Goal: Information Seeking & Learning: Learn about a topic

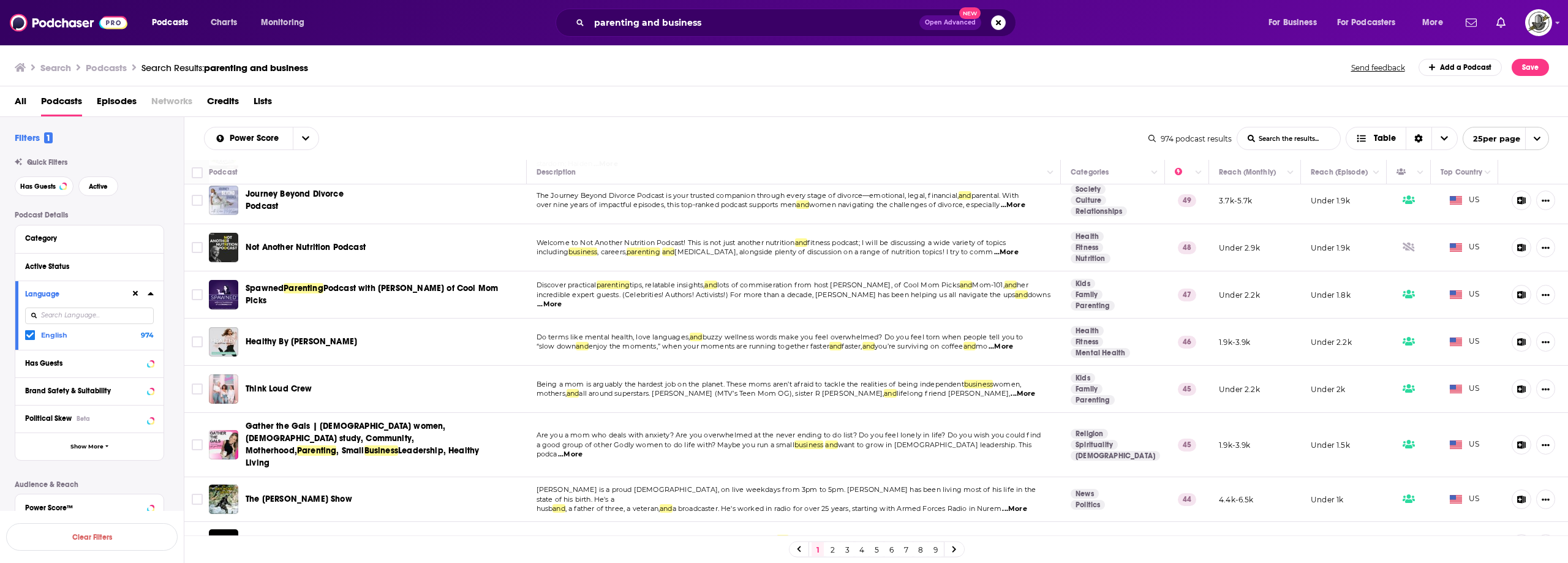
scroll to position [817, 0]
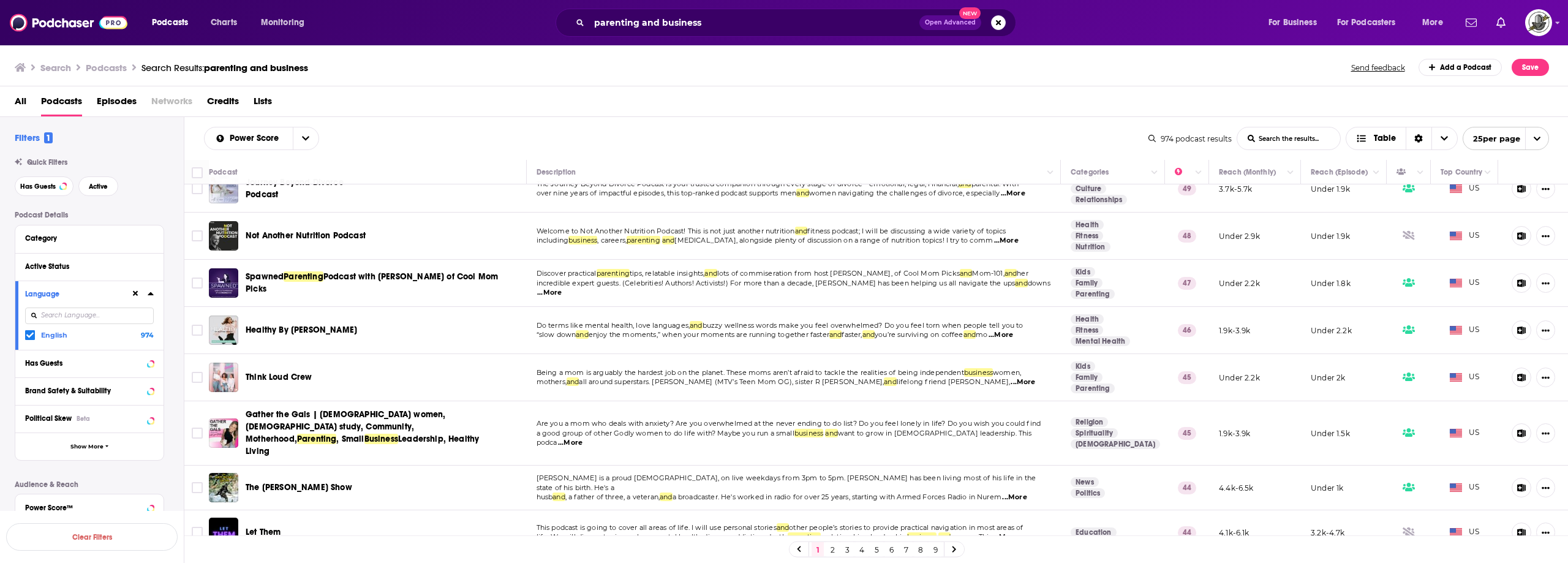
click at [562, 288] on span "...More" at bounding box center [549, 292] width 25 height 9
click at [1026, 492] on span "...More" at bounding box center [1014, 497] width 25 height 9
click at [831, 552] on link "2" at bounding box center [832, 549] width 12 height 15
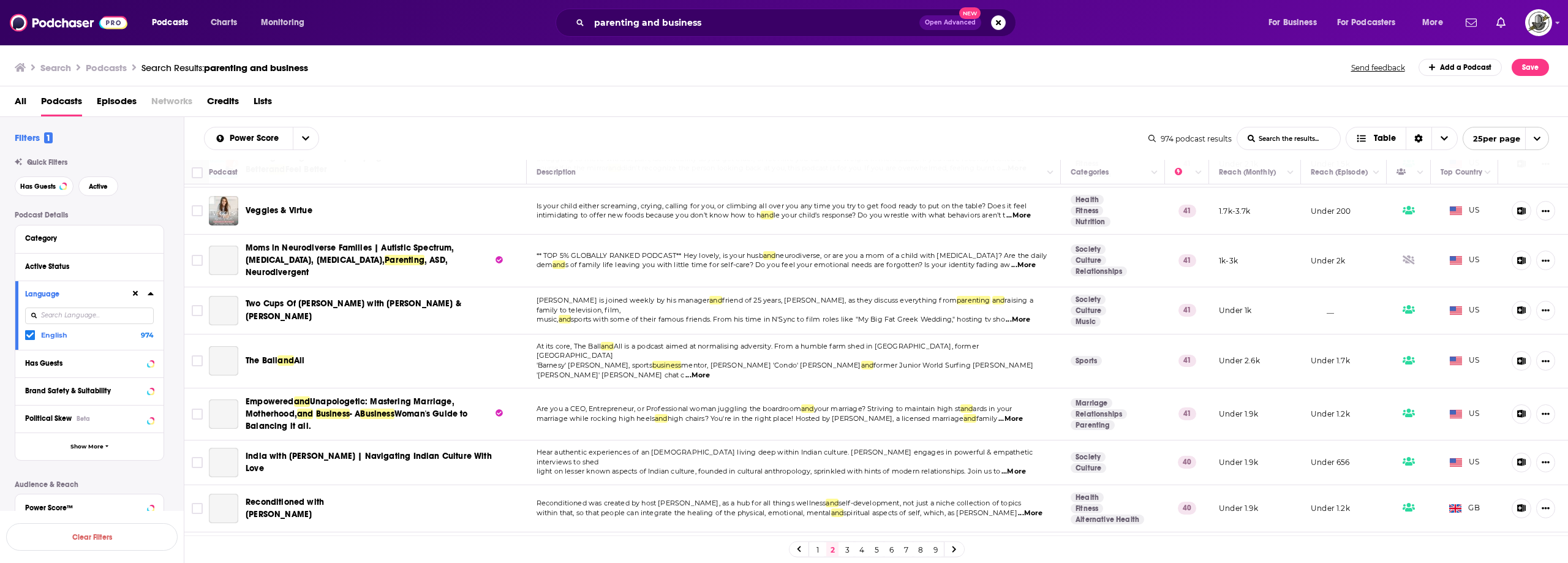
scroll to position [368, 0]
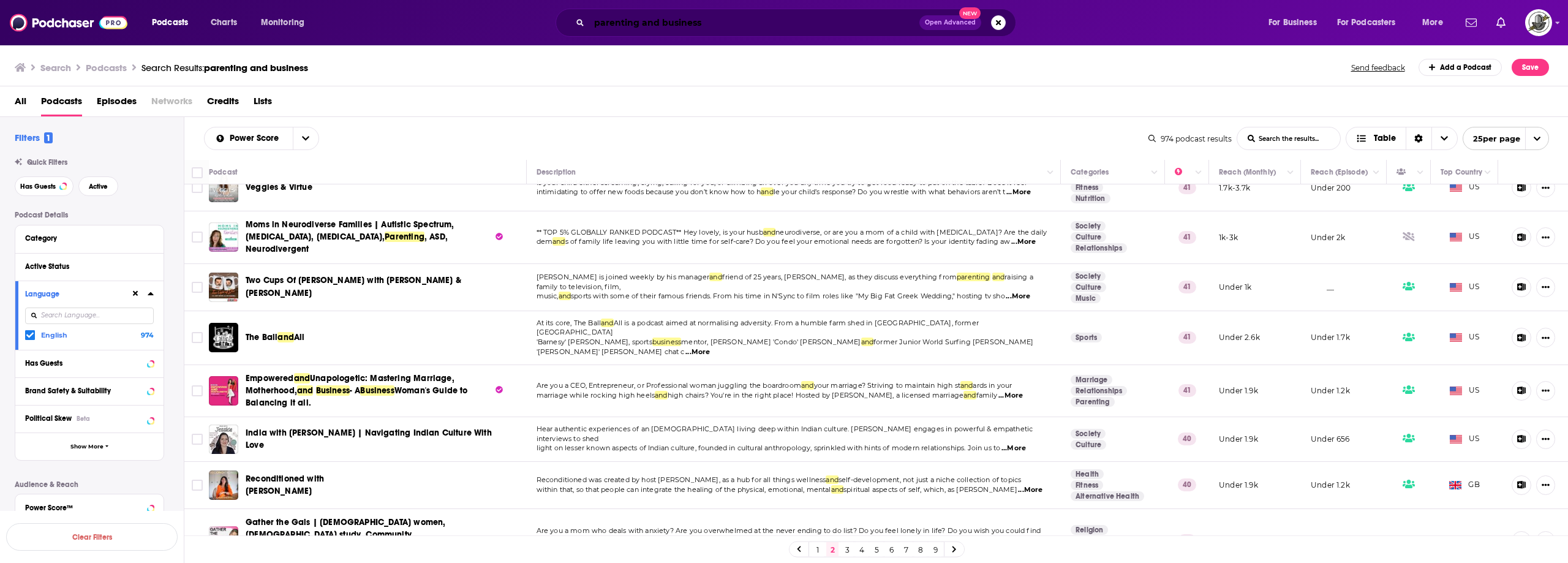
click at [806, 20] on input "parenting and business" at bounding box center [754, 22] width 330 height 20
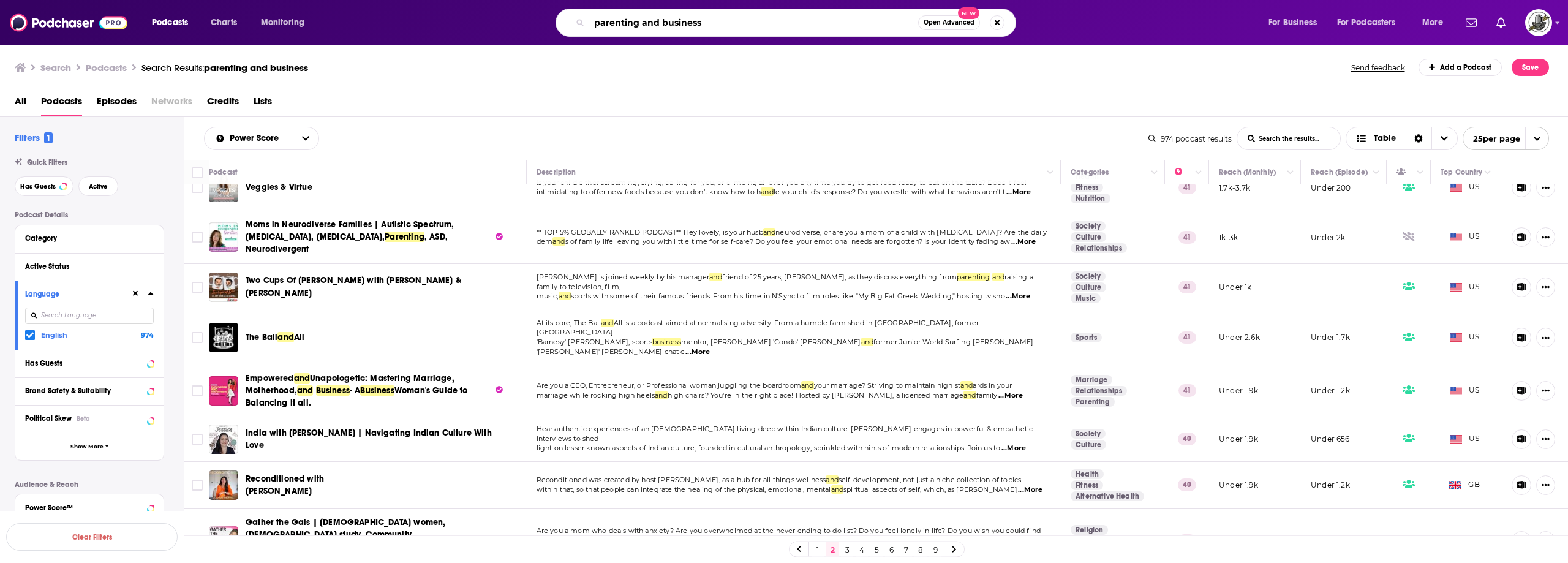
click at [806, 20] on input "parenting and business" at bounding box center [754, 22] width 329 height 20
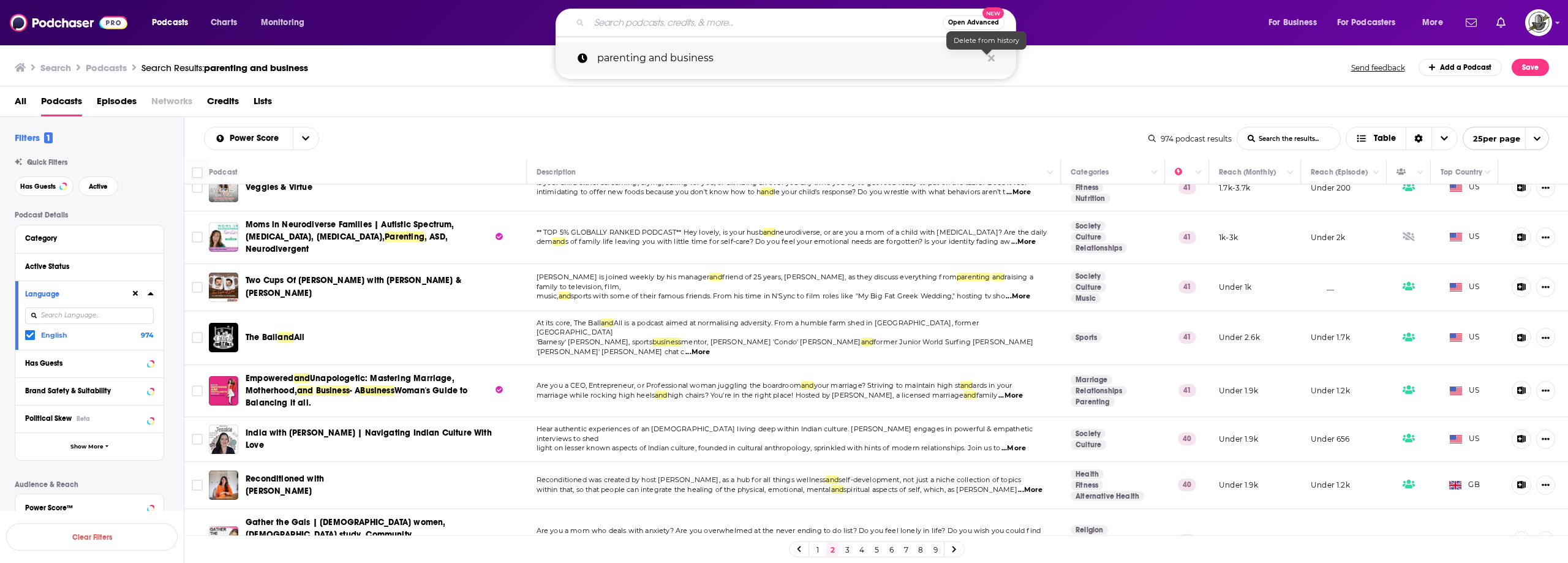
click at [992, 56] on icon "Search podcasts, credits, & more..." at bounding box center [991, 58] width 7 height 7
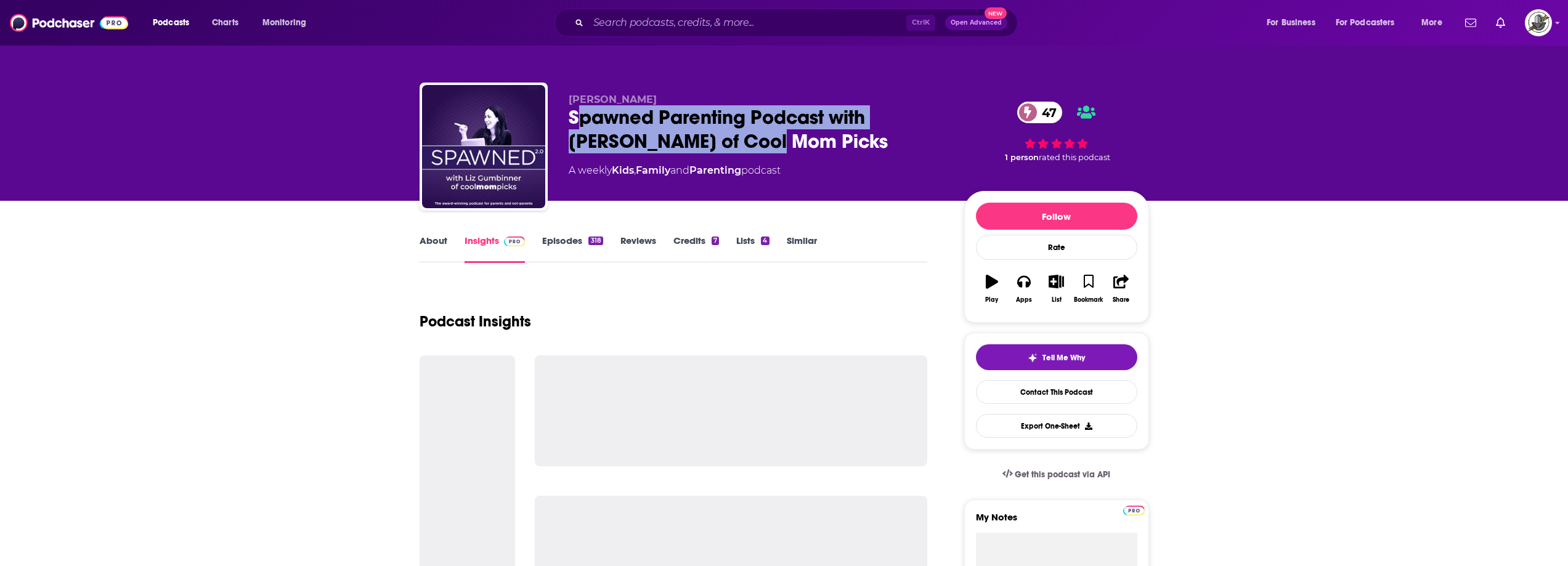
drag, startPoint x: 574, startPoint y: 113, endPoint x: 756, endPoint y: 131, distance: 182.9
click at [757, 130] on div "Spawned Parenting Podcast with Liz of Cool Mom Picks 47" at bounding box center [756, 130] width 375 height 48
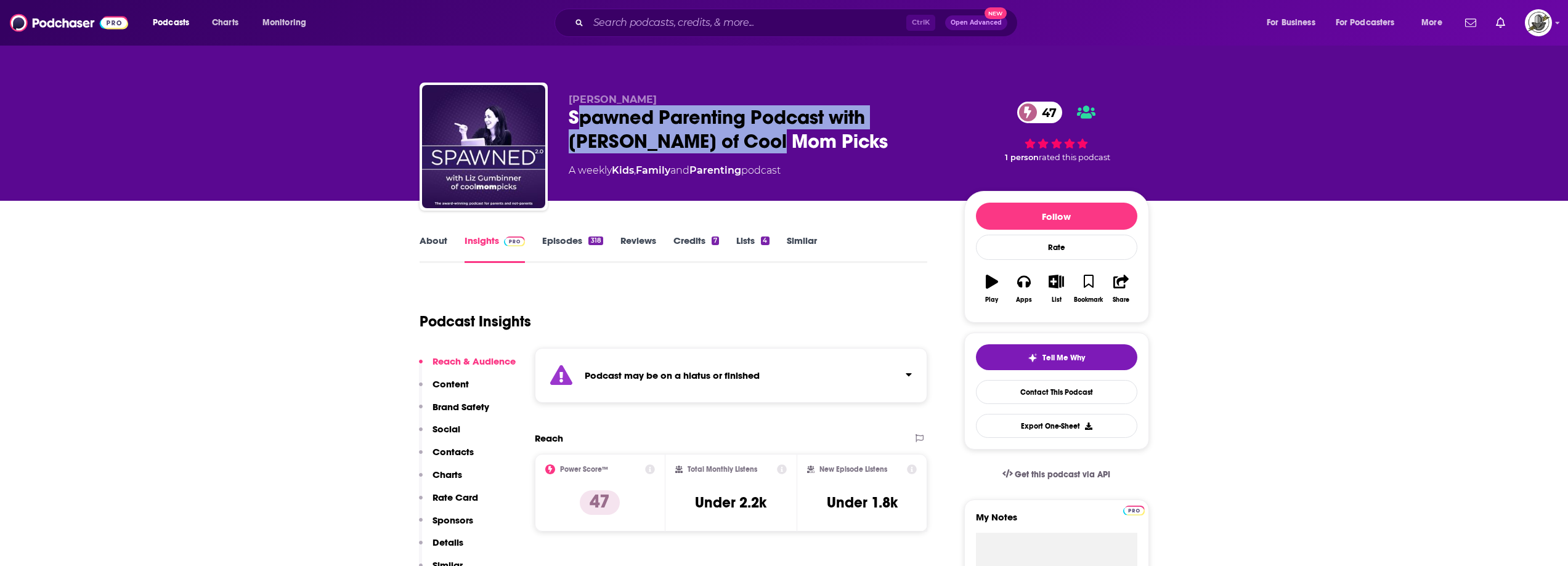
click at [618, 119] on div "Spawned Parenting Podcast with Liz of Cool Mom Picks 47" at bounding box center [756, 130] width 375 height 48
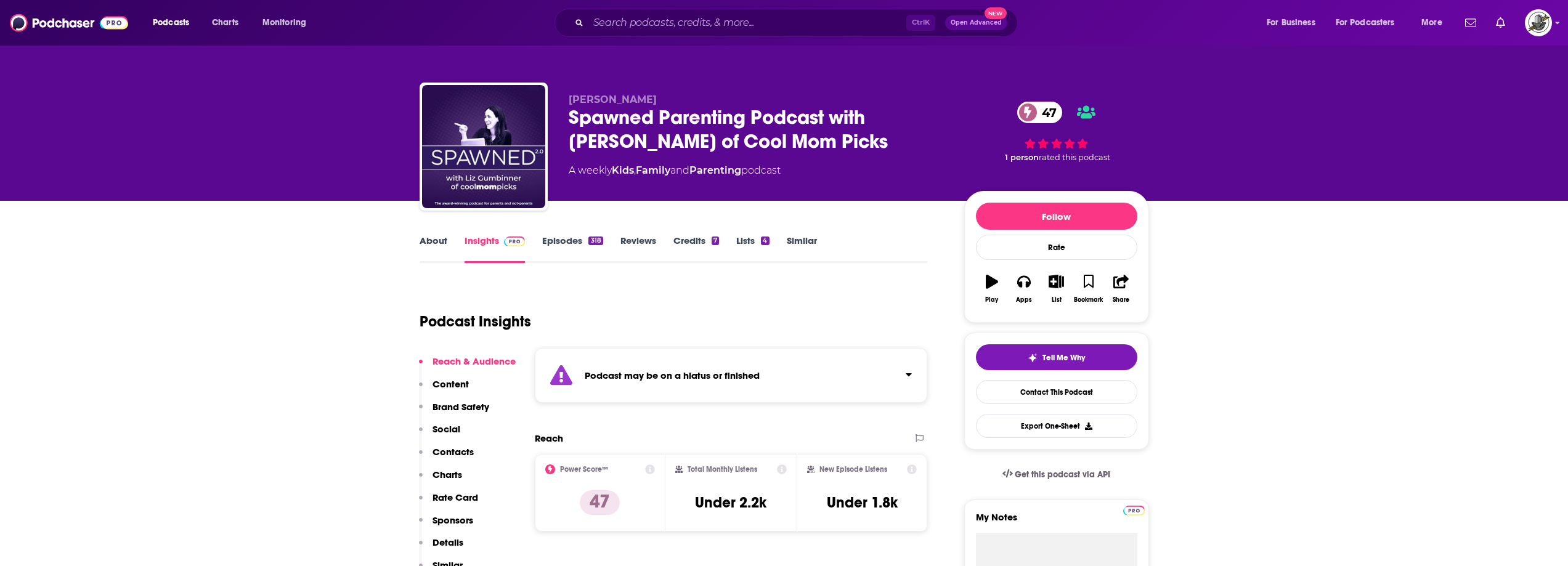
click at [694, 362] on div "Podcast may be on a hiatus or finished" at bounding box center [731, 375] width 393 height 55
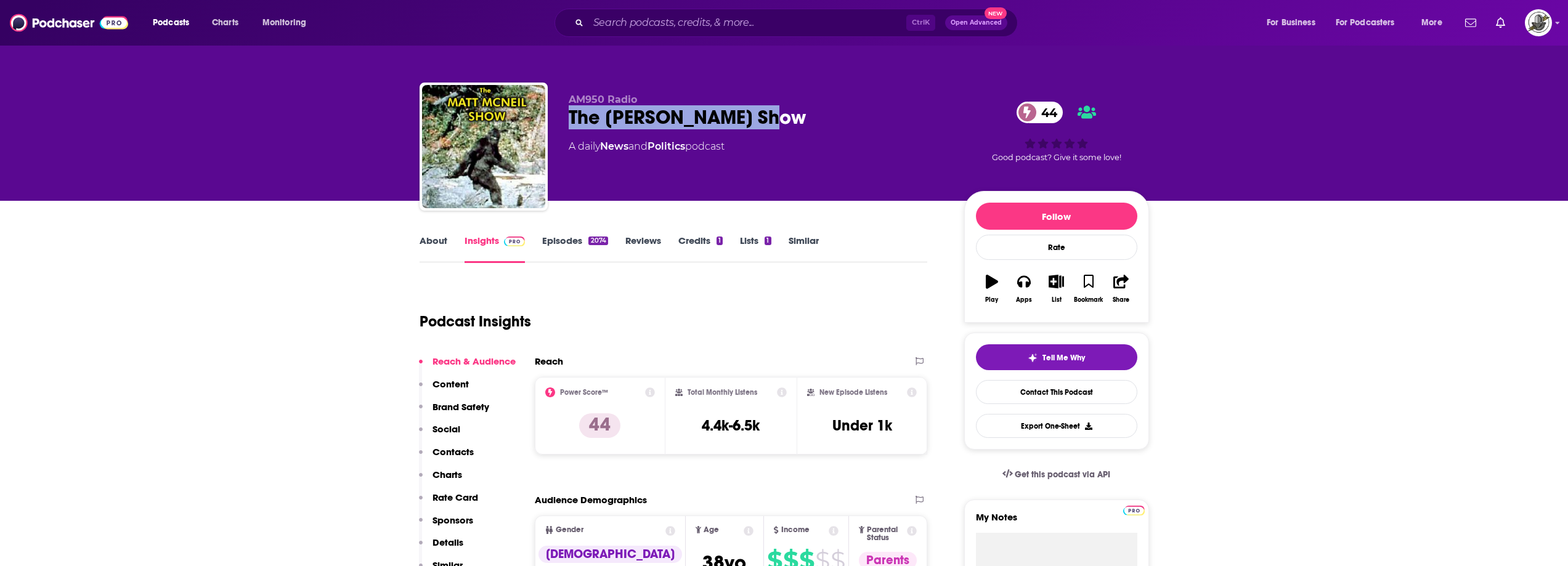
drag, startPoint x: 569, startPoint y: 118, endPoint x: 780, endPoint y: 118, distance: 211.0
click at [780, 118] on div "The Matt McNeil Show 44" at bounding box center [756, 118] width 375 height 24
